Goal: Find specific page/section: Find specific page/section

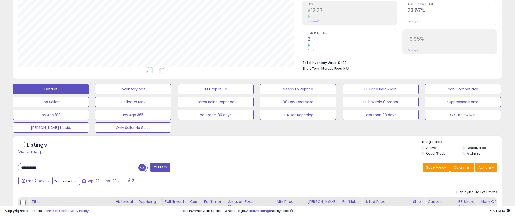
scroll to position [120, 0]
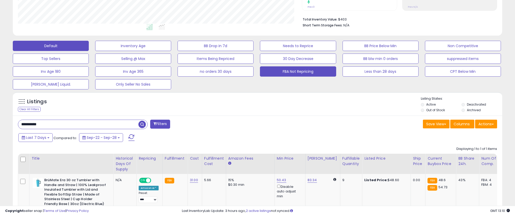
click at [292, 72] on button "FBA Not Repricing" at bounding box center [298, 71] width 76 height 10
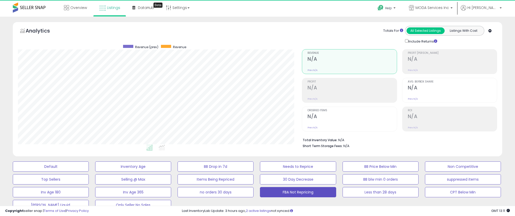
scroll to position [105, 284]
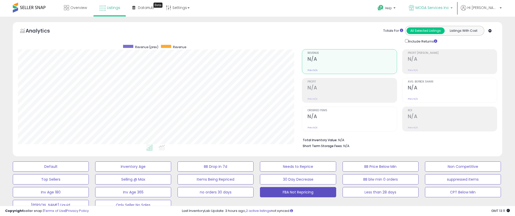
click at [439, 9] on span "MODA Services Inc" at bounding box center [431, 7] width 33 height 5
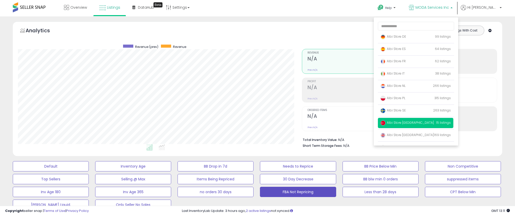
scroll to position [33, 0]
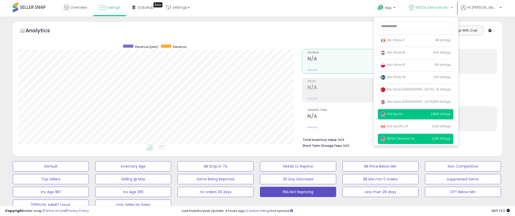
click at [417, 111] on p "md sports 2,883 listings" at bounding box center [415, 114] width 75 height 10
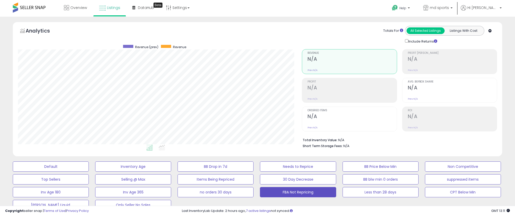
scroll to position [105, 284]
